Goal: Task Accomplishment & Management: Use online tool/utility

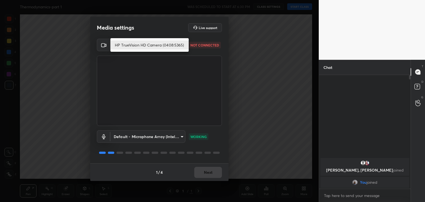
click at [148, 47] on body "1 2 3 4 5 6 7 C X Z C X Z E E Erase all H H Thermodynamics-part 1 WAS SCHEDULED…" at bounding box center [212, 101] width 425 height 202
click at [152, 45] on li "HP TrueVision HD Camera (0408:5365)" at bounding box center [149, 44] width 78 height 9
type input "5c80a9e19d2e9e2fe24967a74ee7a2edf476ae3d53d3cf9234d22635c968b3c5"
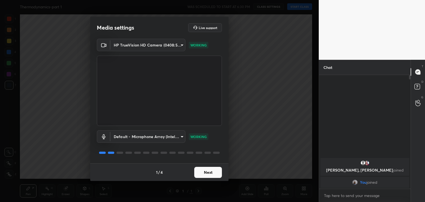
click at [206, 173] on button "Next" at bounding box center [208, 172] width 28 height 11
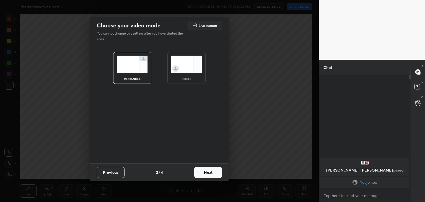
click at [188, 73] on img at bounding box center [186, 64] width 31 height 17
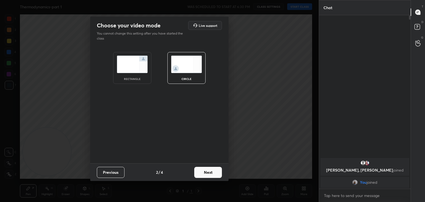
click at [202, 168] on button "Next" at bounding box center [208, 172] width 28 height 11
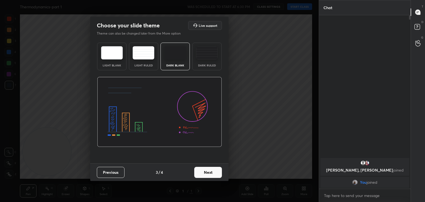
click at [202, 168] on button "Next" at bounding box center [208, 172] width 28 height 11
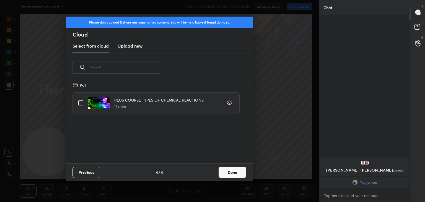
scroll to position [82, 178]
click at [131, 46] on h3 "Upload new" at bounding box center [130, 46] width 25 height 7
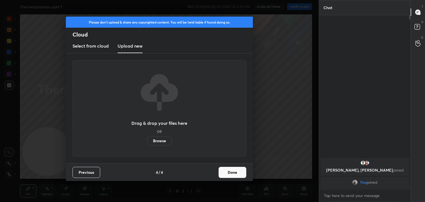
click at [164, 140] on label "Browse" at bounding box center [159, 141] width 25 height 9
click at [147, 140] on input "Browse" at bounding box center [147, 141] width 0 height 9
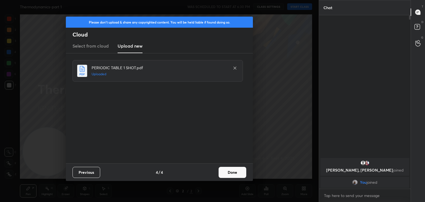
click at [232, 175] on button "Done" at bounding box center [233, 172] width 28 height 11
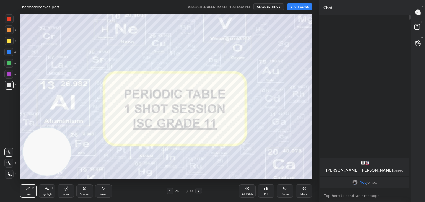
click at [294, 7] on button "START CLASS" at bounding box center [299, 6] width 25 height 7
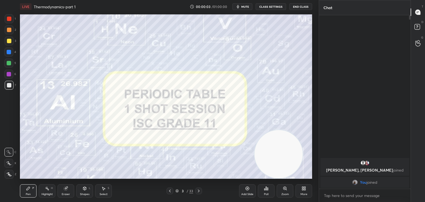
drag, startPoint x: 55, startPoint y: 149, endPoint x: 287, endPoint y: 179, distance: 234.0
click at [287, 179] on div "LIVE Thermodynamics-part 1 00:00:03 / 01:00:00 mute CLASS SETTINGS End Class Se…" at bounding box center [166, 101] width 297 height 202
click at [10, 173] on icon at bounding box center [9, 175] width 5 height 4
click at [199, 191] on icon at bounding box center [199, 191] width 2 height 3
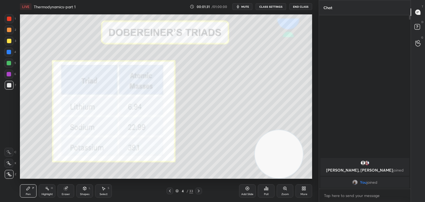
click at [173, 192] on div at bounding box center [170, 191] width 7 height 7
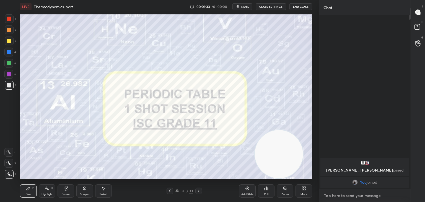
type textarea "x"
click at [338, 192] on textarea at bounding box center [365, 195] width 83 height 9
type textarea "H"
type textarea "x"
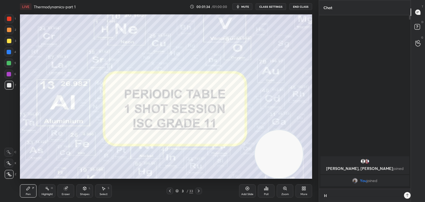
type textarea "Hi"
type textarea "x"
type textarea "Hi"
type textarea "x"
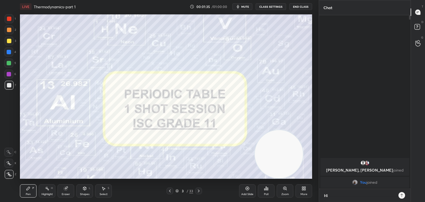
type textarea "Hi g"
type textarea "x"
type textarea "Hi gu"
type textarea "x"
type textarea "Hi guy"
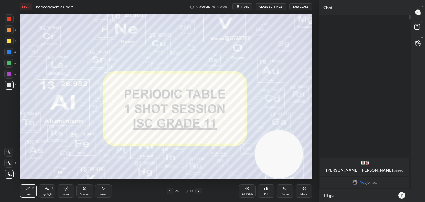
type textarea "x"
type textarea "Hi guys"
type textarea "x"
type textarea "Hi guyss"
type textarea "x"
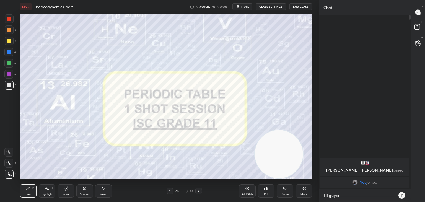
type textarea "Hi guysss"
type textarea "x"
type textarea "Hi guyssss"
type textarea "x"
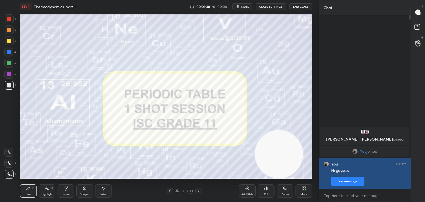
click at [348, 181] on button "Pin message" at bounding box center [347, 181] width 33 height 9
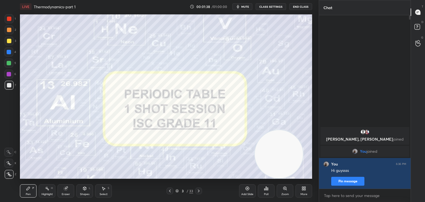
scroll to position [115, 90]
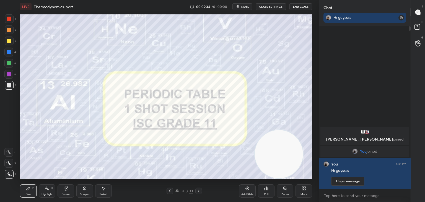
click at [247, 193] on div "Add Slide" at bounding box center [247, 194] width 12 height 3
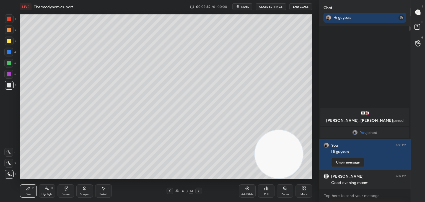
click at [199, 189] on icon at bounding box center [199, 191] width 4 height 4
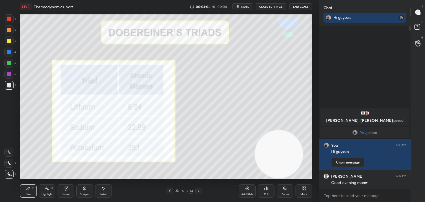
click at [9, 74] on div at bounding box center [9, 74] width 4 height 4
click at [9, 19] on div at bounding box center [9, 19] width 4 height 4
click at [245, 189] on div "Add Slide" at bounding box center [247, 190] width 17 height 13
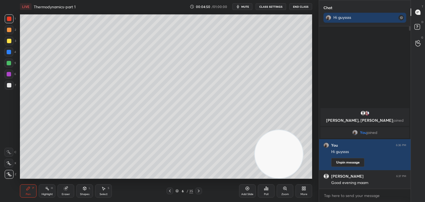
click at [12, 89] on div at bounding box center [9, 85] width 9 height 9
click at [197, 190] on icon at bounding box center [199, 191] width 4 height 4
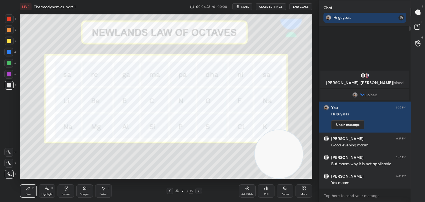
click at [11, 17] on div at bounding box center [9, 19] width 4 height 4
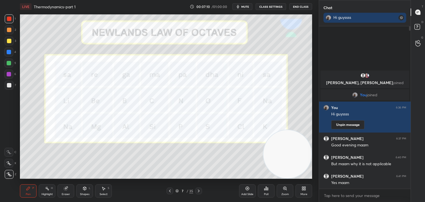
drag, startPoint x: 287, startPoint y: 148, endPoint x: 299, endPoint y: 150, distance: 12.4
click at [299, 150] on video at bounding box center [288, 154] width 48 height 48
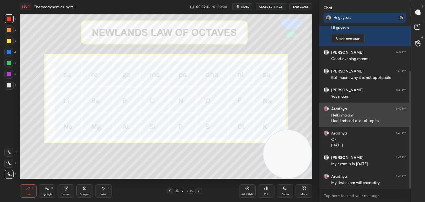
scroll to position [62, 0]
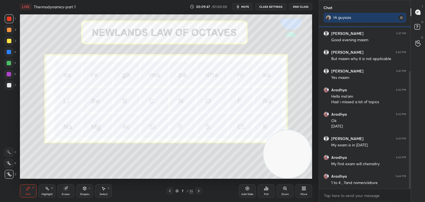
drag, startPoint x: 265, startPoint y: 137, endPoint x: 268, endPoint y: 135, distance: 3.8
click at [269, 135] on video at bounding box center [288, 154] width 48 height 48
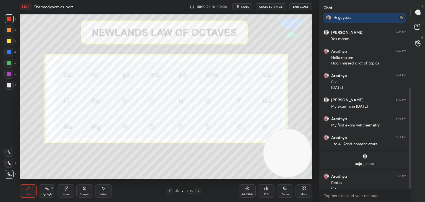
scroll to position [100, 0]
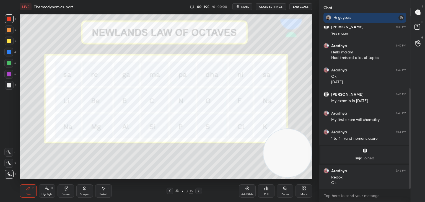
click at [197, 191] on icon at bounding box center [199, 191] width 4 height 4
click at [197, 193] on div at bounding box center [199, 191] width 7 height 7
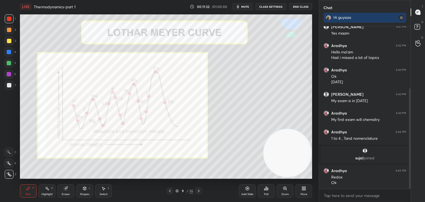
click at [200, 193] on icon at bounding box center [199, 191] width 4 height 4
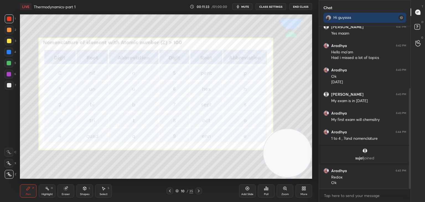
click at [169, 190] on icon at bounding box center [170, 191] width 4 height 4
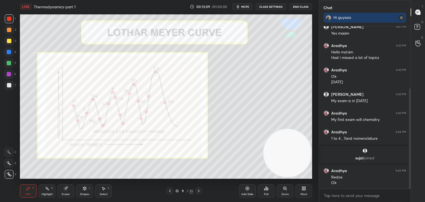
click at [9, 86] on div at bounding box center [9, 85] width 4 height 4
click at [265, 130] on video at bounding box center [287, 153] width 48 height 48
click at [271, 130] on div "Setting up your live class Poll for secs No correct answer Start poll" at bounding box center [166, 96] width 292 height 164
click at [11, 19] on div at bounding box center [9, 18] width 9 height 9
click at [199, 192] on icon at bounding box center [199, 191] width 4 height 4
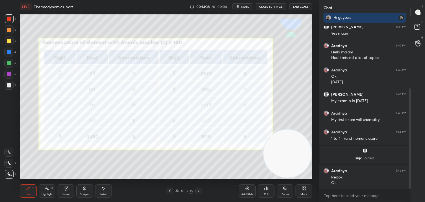
scroll to position [119, 0]
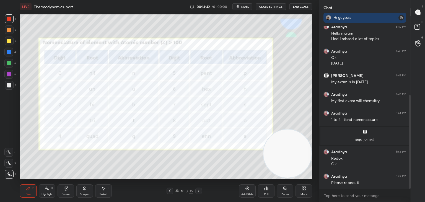
click at [168, 189] on div at bounding box center [170, 191] width 7 height 7
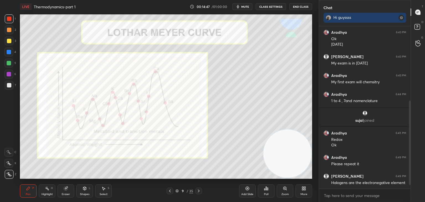
scroll to position [157, 0]
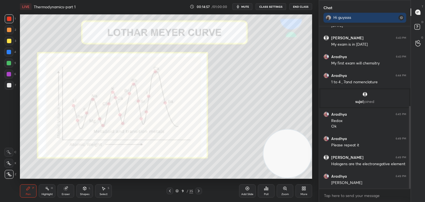
drag, startPoint x: 66, startPoint y: 193, endPoint x: 66, endPoint y: 190, distance: 3.3
click at [66, 192] on div "Eraser" at bounding box center [66, 190] width 17 height 13
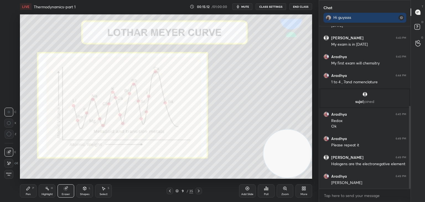
click at [29, 191] on div "Pen P" at bounding box center [28, 190] width 17 height 13
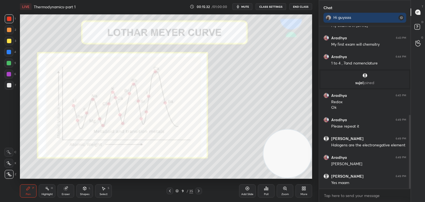
scroll to position [196, 0]
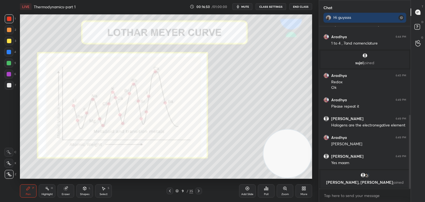
click at [201, 192] on icon at bounding box center [199, 191] width 4 height 4
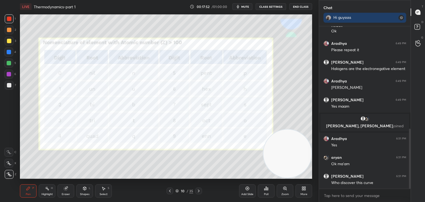
scroll to position [277, 0]
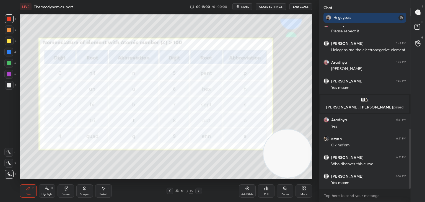
click at [199, 190] on icon at bounding box center [199, 191] width 4 height 4
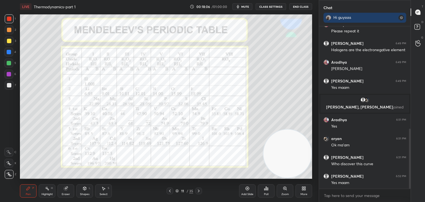
click at [10, 74] on div at bounding box center [8, 74] width 9 height 9
drag, startPoint x: 10, startPoint y: 84, endPoint x: 20, endPoint y: 82, distance: 9.9
click at [10, 85] on div at bounding box center [9, 85] width 4 height 4
click at [244, 189] on div "Add Slide" at bounding box center [247, 190] width 17 height 13
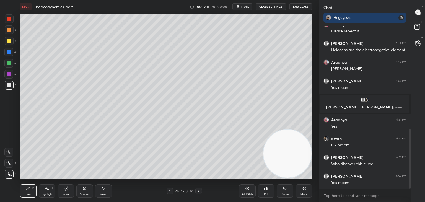
click at [171, 191] on icon at bounding box center [170, 191] width 4 height 4
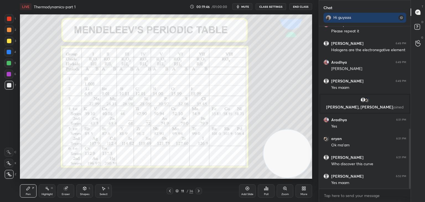
scroll to position [301, 0]
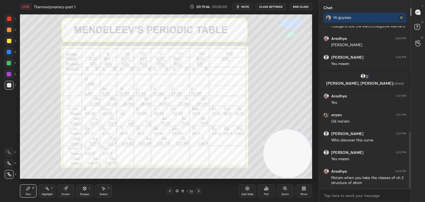
click at [11, 75] on div at bounding box center [8, 74] width 9 height 9
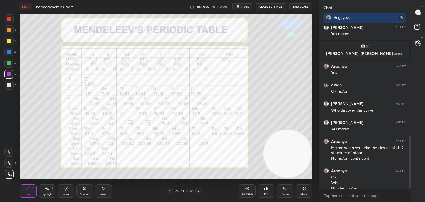
scroll to position [336, 0]
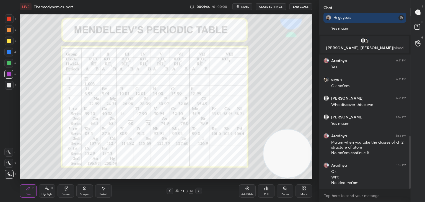
click at [9, 84] on div at bounding box center [9, 85] width 4 height 4
click at [7, 71] on div at bounding box center [8, 74] width 9 height 9
click at [9, 88] on div at bounding box center [9, 85] width 9 height 9
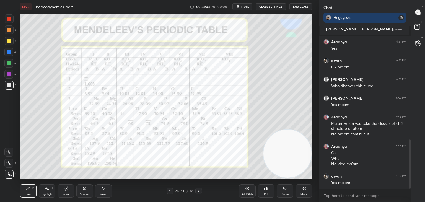
scroll to position [374, 0]
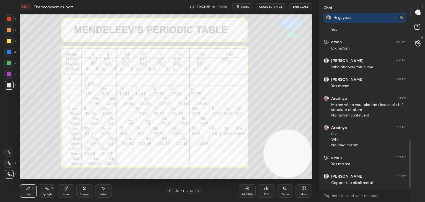
click at [200, 192] on icon at bounding box center [199, 191] width 4 height 4
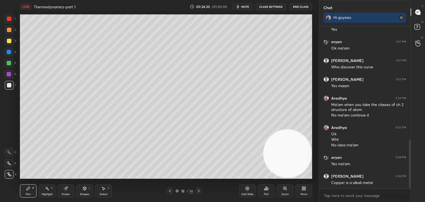
click at [200, 192] on icon at bounding box center [199, 191] width 4 height 4
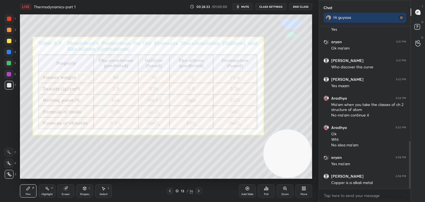
scroll to position [393, 0]
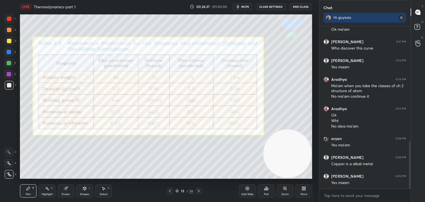
click at [10, 76] on div at bounding box center [8, 74] width 9 height 9
click at [10, 18] on div at bounding box center [9, 19] width 4 height 4
drag, startPoint x: 9, startPoint y: 85, endPoint x: 12, endPoint y: 80, distance: 6.1
click at [9, 85] on div at bounding box center [9, 85] width 4 height 4
click at [10, 76] on div at bounding box center [9, 74] width 4 height 4
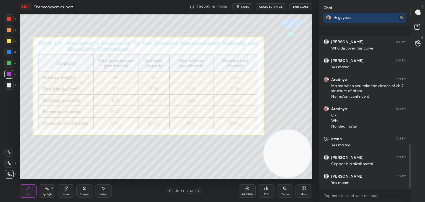
scroll to position [430, 0]
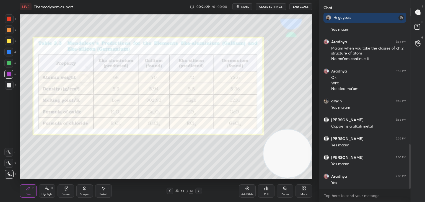
click at [199, 191] on icon at bounding box center [199, 191] width 2 height 3
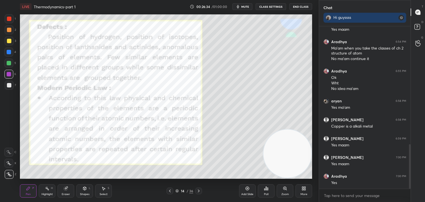
click at [10, 19] on div at bounding box center [9, 19] width 4 height 4
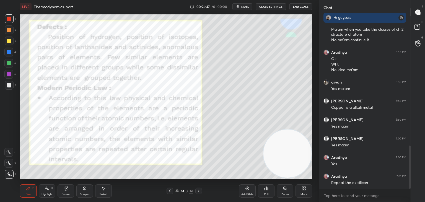
click at [170, 191] on icon at bounding box center [170, 191] width 4 height 4
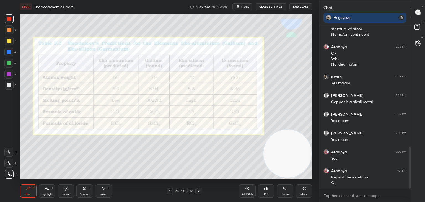
scroll to position [474, 0]
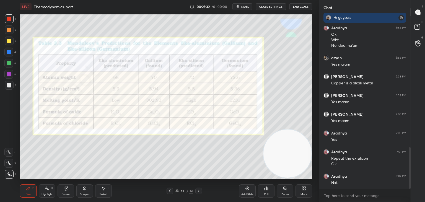
click at [197, 193] on icon at bounding box center [199, 191] width 4 height 4
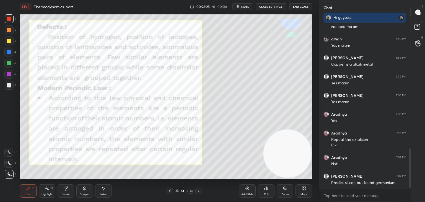
scroll to position [511, 0]
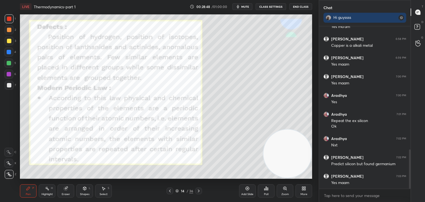
click at [169, 192] on icon at bounding box center [170, 191] width 4 height 4
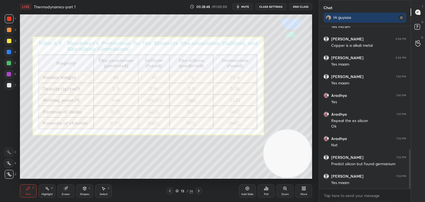
click at [171, 192] on icon at bounding box center [170, 191] width 4 height 4
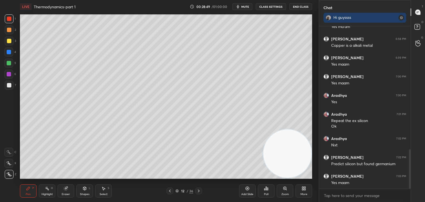
click at [173, 192] on div at bounding box center [170, 191] width 7 height 7
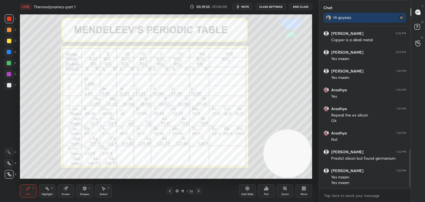
scroll to position [517, 0]
click at [198, 190] on icon at bounding box center [199, 191] width 4 height 4
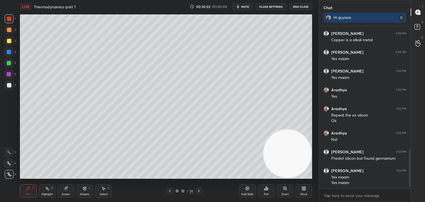
click at [198, 190] on icon at bounding box center [199, 191] width 4 height 4
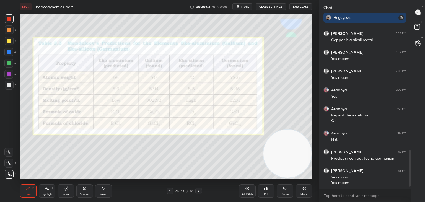
click at [198, 190] on icon at bounding box center [199, 191] width 4 height 4
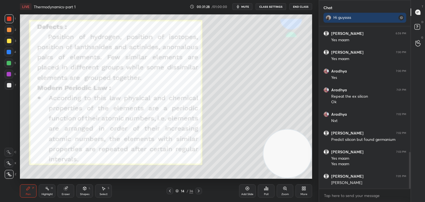
scroll to position [554, 0]
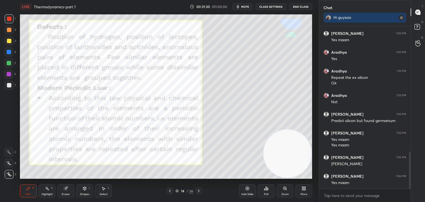
click at [199, 192] on icon at bounding box center [199, 191] width 4 height 4
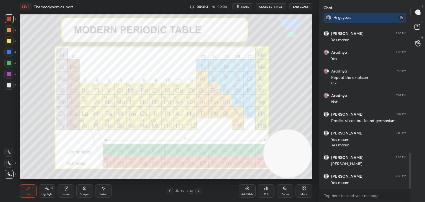
scroll to position [573, 0]
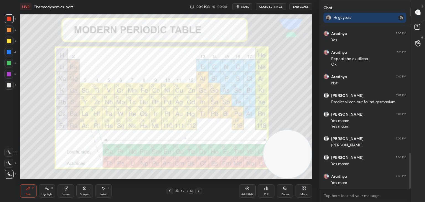
drag, startPoint x: 281, startPoint y: 142, endPoint x: 295, endPoint y: 145, distance: 13.5
click at [295, 145] on video at bounding box center [288, 154] width 48 height 48
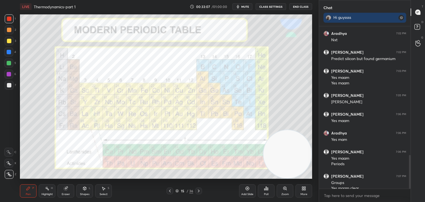
scroll to position [622, 0]
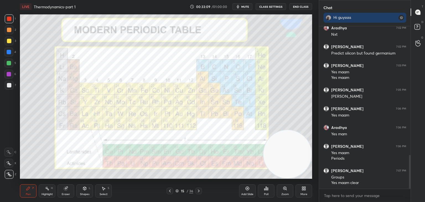
click at [197, 191] on icon at bounding box center [199, 191] width 4 height 4
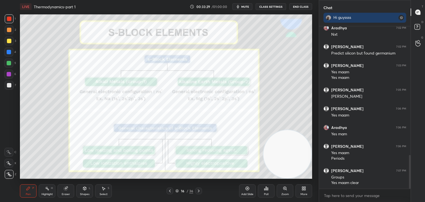
drag, startPoint x: 170, startPoint y: 191, endPoint x: 170, endPoint y: 182, distance: 9.2
click at [169, 191] on icon at bounding box center [170, 191] width 4 height 4
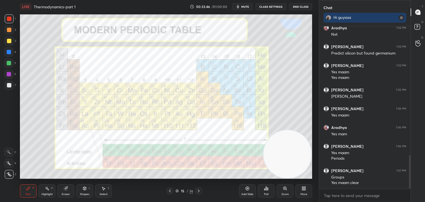
click at [199, 190] on icon at bounding box center [199, 191] width 4 height 4
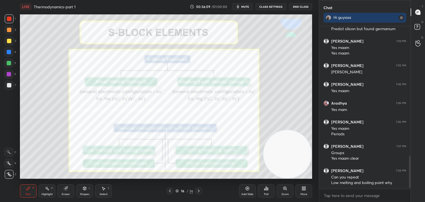
scroll to position [665, 0]
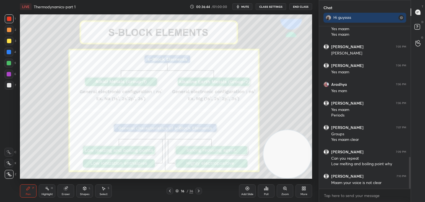
click at [197, 191] on icon at bounding box center [199, 191] width 4 height 4
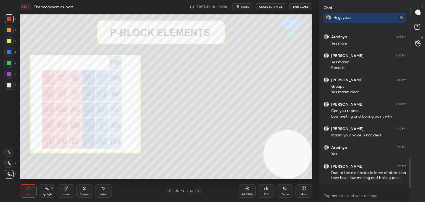
scroll to position [732, 0]
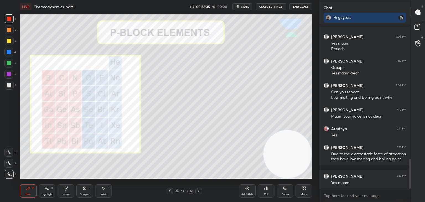
click at [9, 85] on div at bounding box center [9, 85] width 4 height 4
click at [9, 75] on div at bounding box center [9, 74] width 4 height 4
click at [199, 193] on icon at bounding box center [199, 191] width 4 height 4
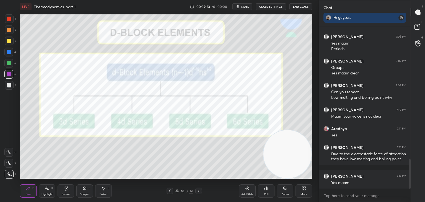
click at [198, 192] on icon at bounding box center [199, 191] width 2 height 3
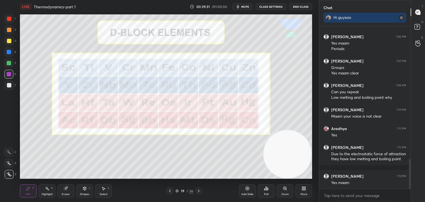
click at [198, 193] on icon at bounding box center [199, 191] width 4 height 4
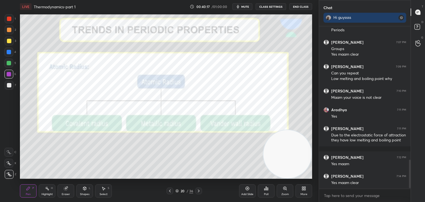
scroll to position [769, 0]
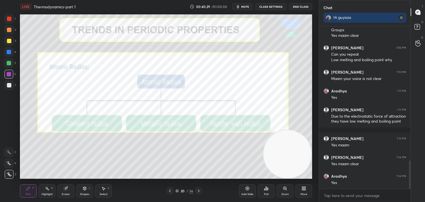
click at [197, 191] on icon at bounding box center [199, 191] width 4 height 4
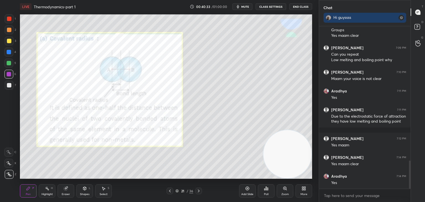
click at [9, 20] on div at bounding box center [9, 19] width 4 height 4
click at [199, 192] on icon at bounding box center [199, 191] width 4 height 4
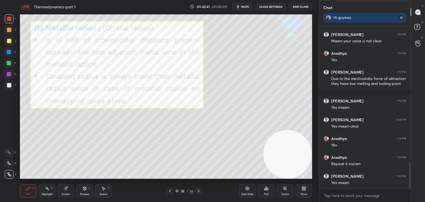
scroll to position [826, 0]
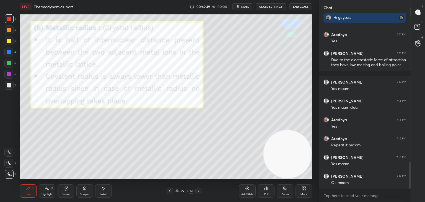
click at [199, 190] on icon at bounding box center [199, 191] width 4 height 4
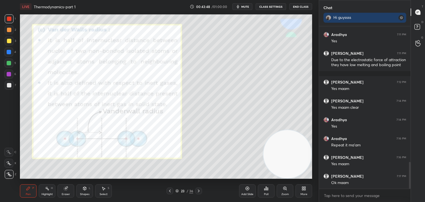
click at [168, 192] on icon at bounding box center [170, 191] width 4 height 4
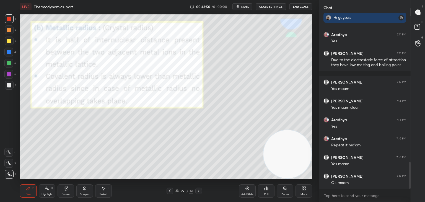
click at [170, 190] on icon at bounding box center [170, 191] width 4 height 4
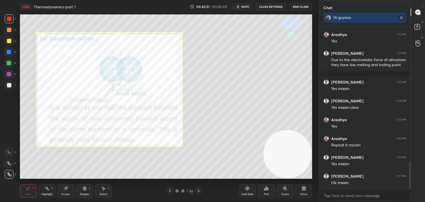
click at [199, 191] on icon at bounding box center [199, 191] width 4 height 4
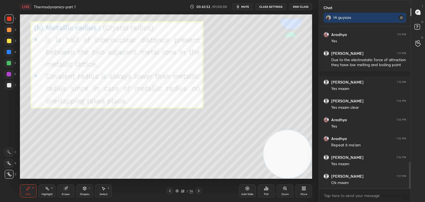
click at [199, 191] on icon at bounding box center [199, 191] width 4 height 4
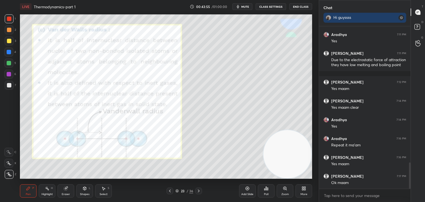
scroll to position [845, 0]
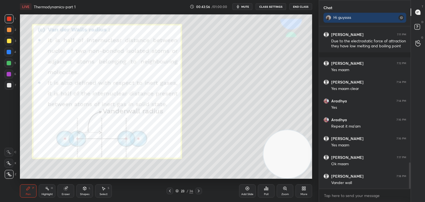
click at [199, 191] on icon at bounding box center [199, 191] width 4 height 4
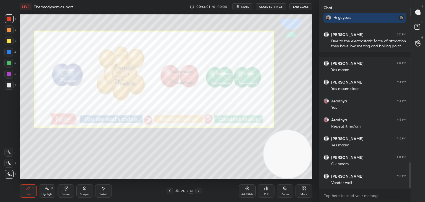
scroll to position [863, 0]
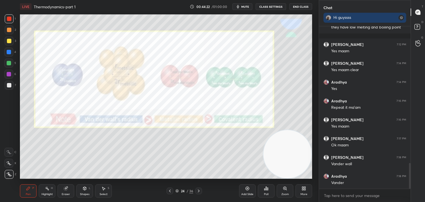
click at [199, 190] on icon at bounding box center [199, 191] width 4 height 4
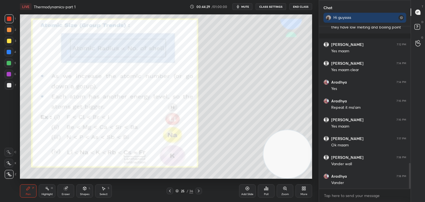
scroll to position [882, 0]
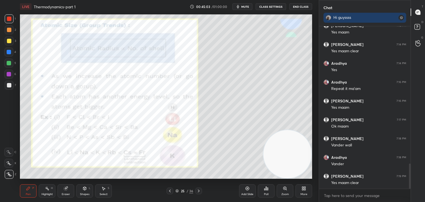
click at [9, 86] on div at bounding box center [9, 85] width 4 height 4
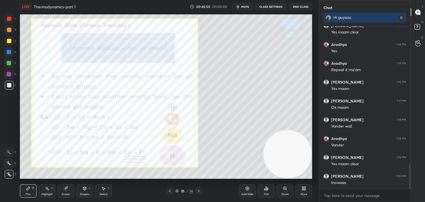
click at [10, 42] on div at bounding box center [9, 41] width 4 height 4
click at [12, 75] on div at bounding box center [8, 74] width 9 height 9
click at [198, 189] on icon at bounding box center [199, 191] width 4 height 4
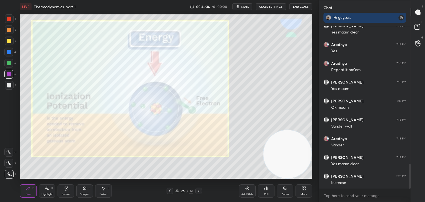
click at [10, 19] on div at bounding box center [9, 19] width 4 height 4
click at [10, 85] on div at bounding box center [9, 85] width 4 height 4
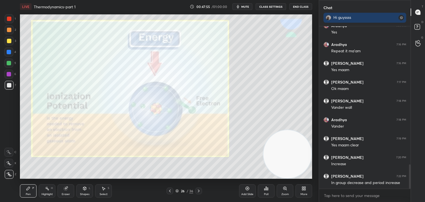
click at [200, 194] on div at bounding box center [199, 191] width 7 height 7
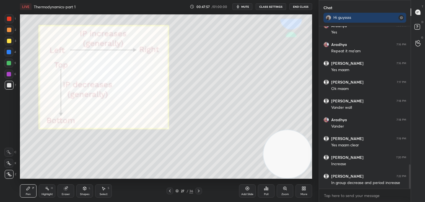
click at [9, 21] on div at bounding box center [9, 18] width 9 height 9
drag, startPoint x: 9, startPoint y: 84, endPoint x: 12, endPoint y: 80, distance: 5.2
click at [9, 85] on div at bounding box center [9, 85] width 4 height 4
click at [9, 21] on div at bounding box center [9, 18] width 9 height 9
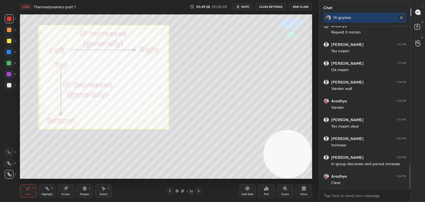
click at [200, 191] on icon at bounding box center [199, 191] width 4 height 4
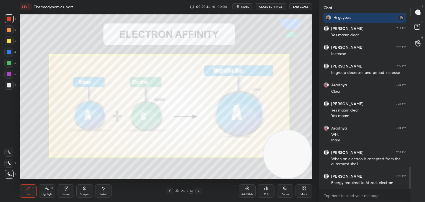
scroll to position [1049, 0]
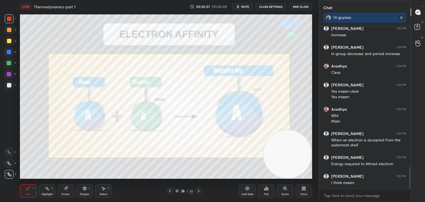
drag, startPoint x: 67, startPoint y: 190, endPoint x: 69, endPoint y: 181, distance: 8.6
click at [67, 189] on icon at bounding box center [66, 188] width 4 height 4
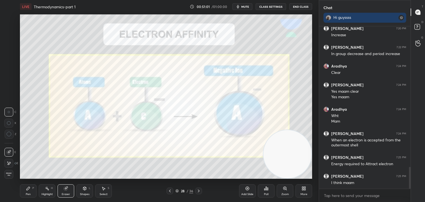
drag, startPoint x: 31, startPoint y: 191, endPoint x: 34, endPoint y: 179, distance: 12.4
click at [31, 189] on div "Pen P" at bounding box center [28, 190] width 17 height 13
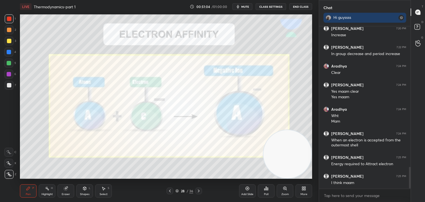
scroll to position [1073, 0]
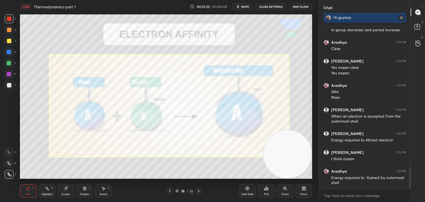
click at [199, 188] on div at bounding box center [199, 191] width 7 height 7
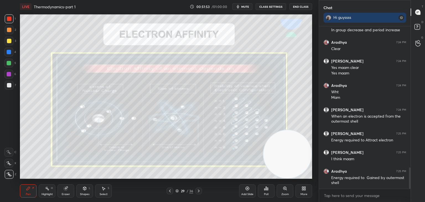
click at [200, 191] on icon at bounding box center [199, 191] width 4 height 4
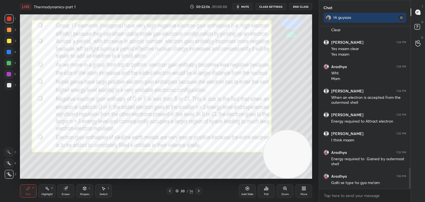
scroll to position [1097, 0]
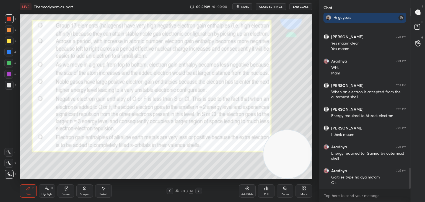
click at [265, 146] on div "Setting up your live class Poll for secs No correct answer Start poll" at bounding box center [166, 96] width 292 height 164
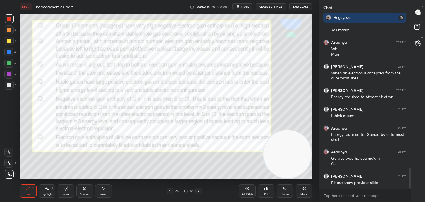
click at [168, 190] on icon at bounding box center [170, 191] width 4 height 4
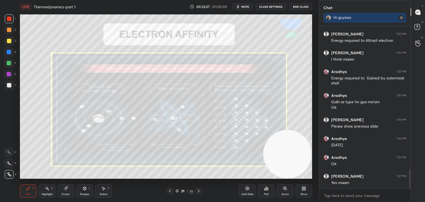
scroll to position [1191, 0]
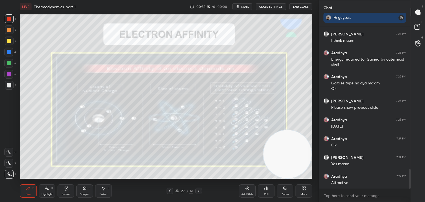
click at [295, 6] on button "End Class" at bounding box center [301, 6] width 23 height 7
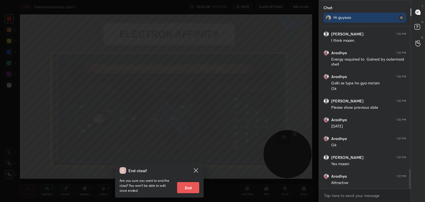
click at [187, 186] on button "End" at bounding box center [188, 187] width 22 height 11
type textarea "x"
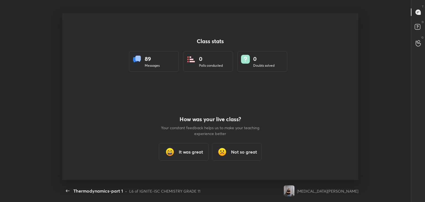
scroll to position [0, 0]
